Goal: Information Seeking & Learning: Learn about a topic

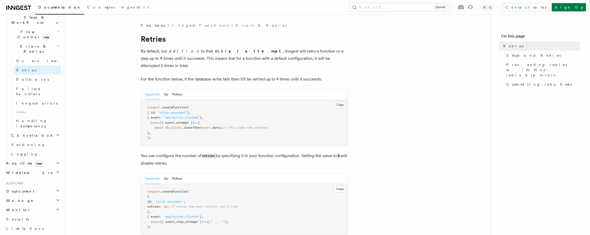
scroll to position [187, 0]
click at [21, 142] on span "Logging" at bounding box center [24, 144] width 27 height 4
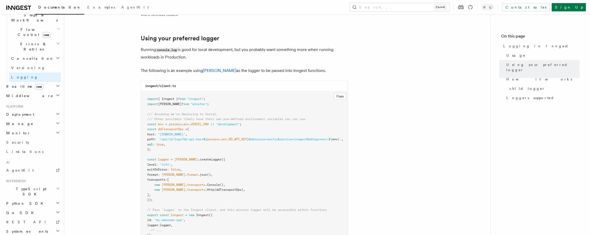
scroll to position [373, 0]
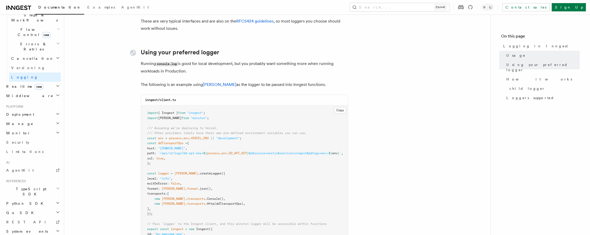
click at [132, 53] on icon at bounding box center [132, 52] width 5 height 5
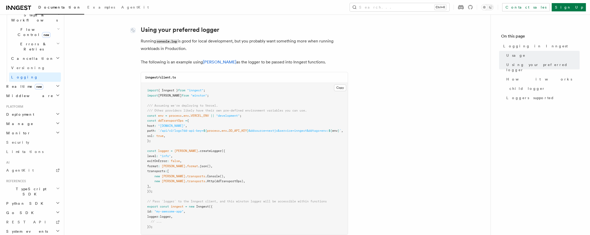
scroll to position [397, 0]
